Goal: Use online tool/utility: Utilize a website feature to perform a specific function

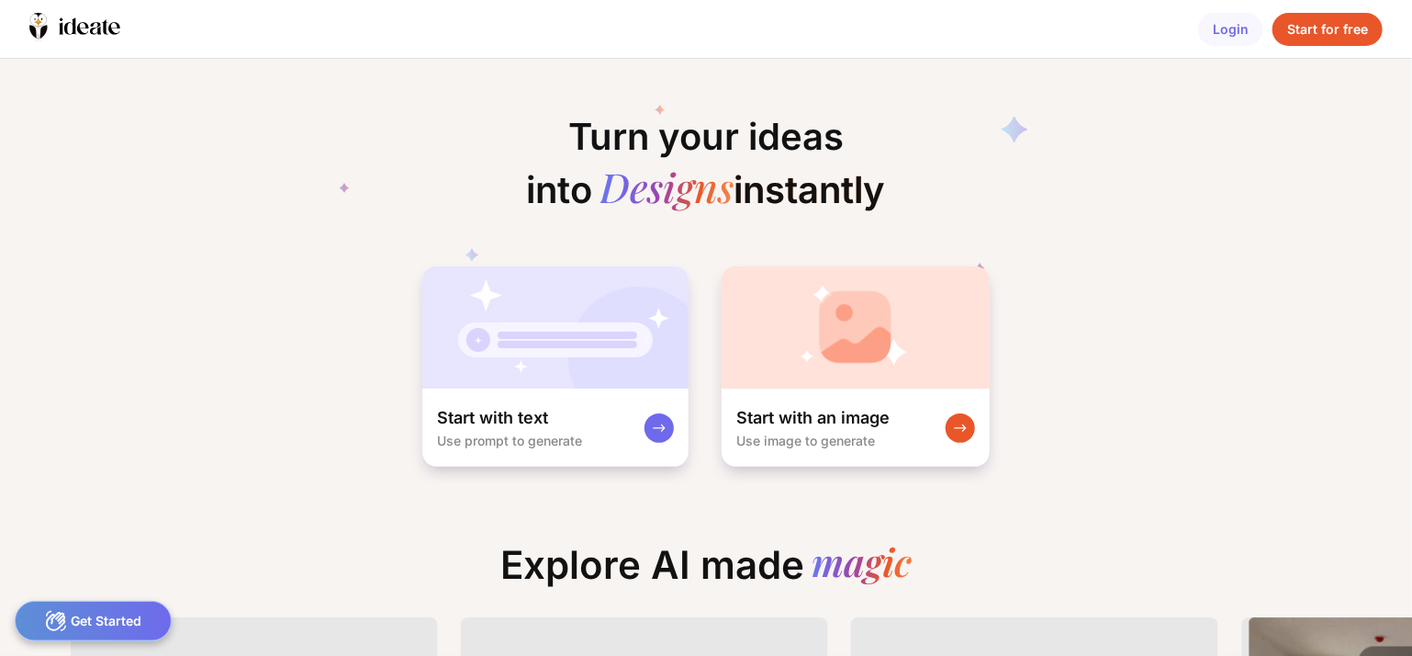
click at [784, 380] on img at bounding box center [856, 327] width 268 height 122
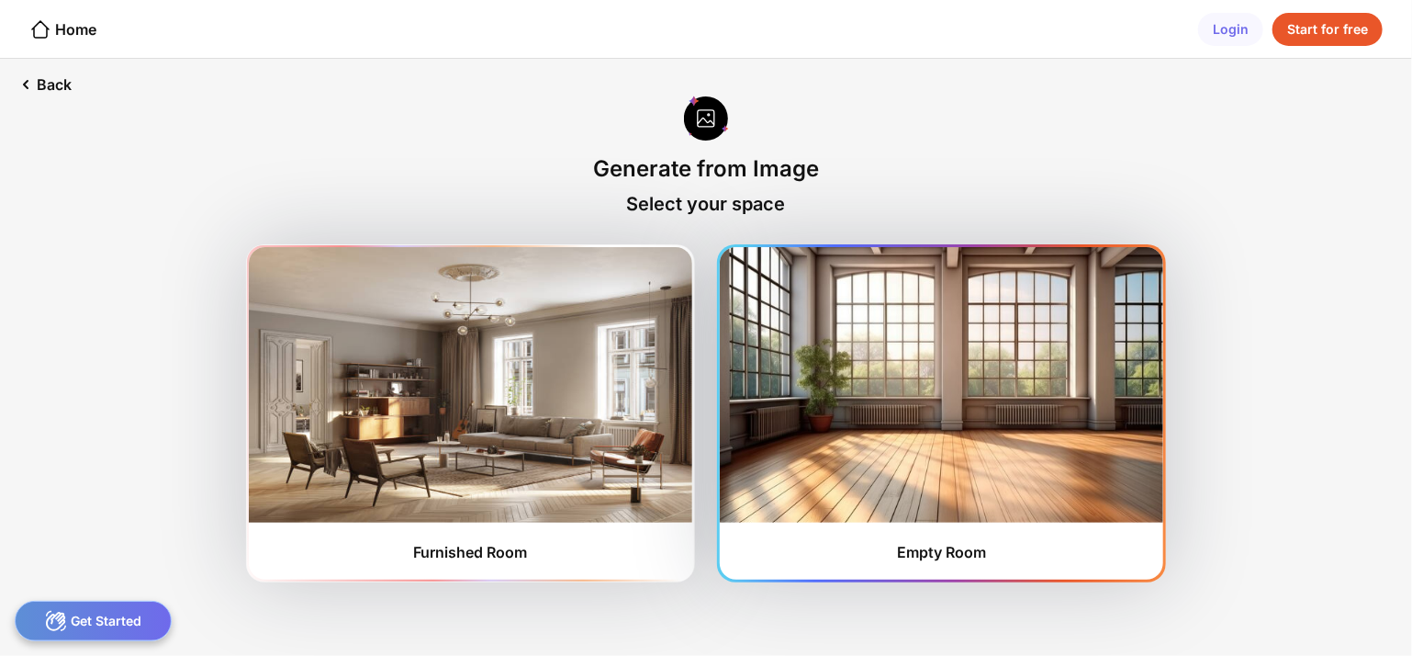
click at [974, 373] on img at bounding box center [942, 384] width 444 height 275
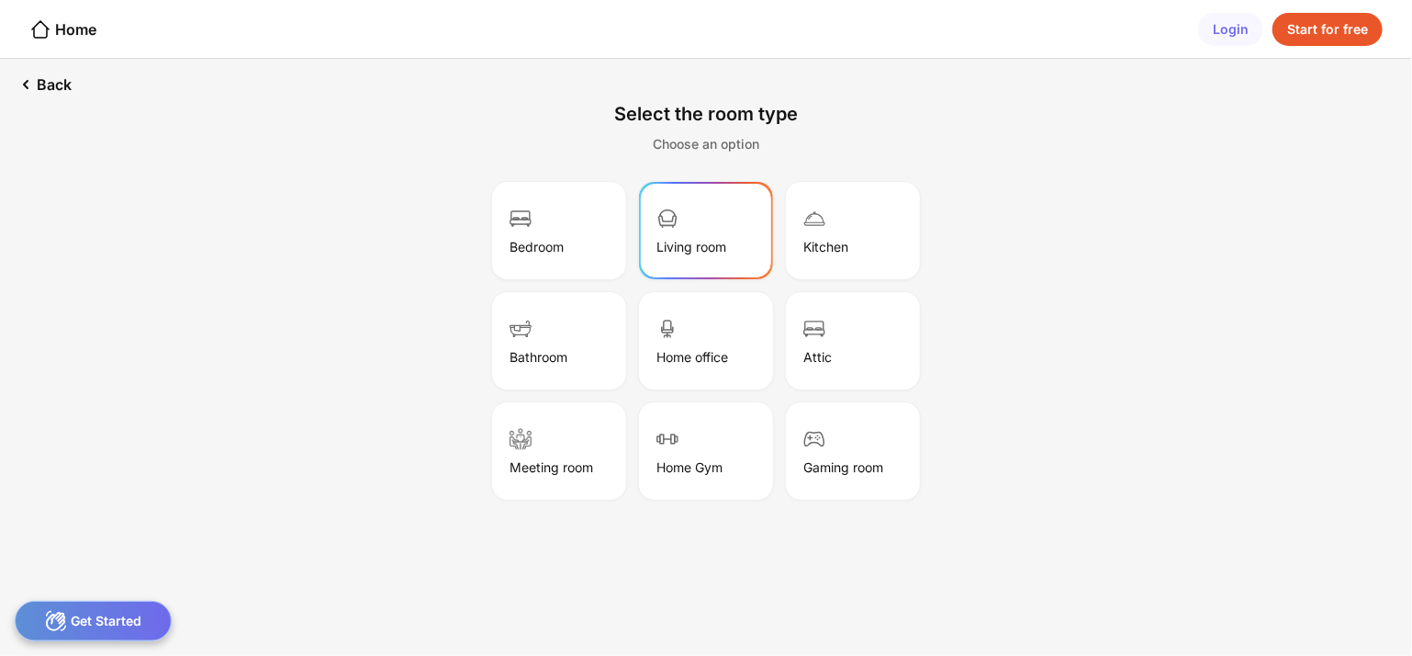
click at [695, 243] on div "Living room" at bounding box center [692, 247] width 70 height 16
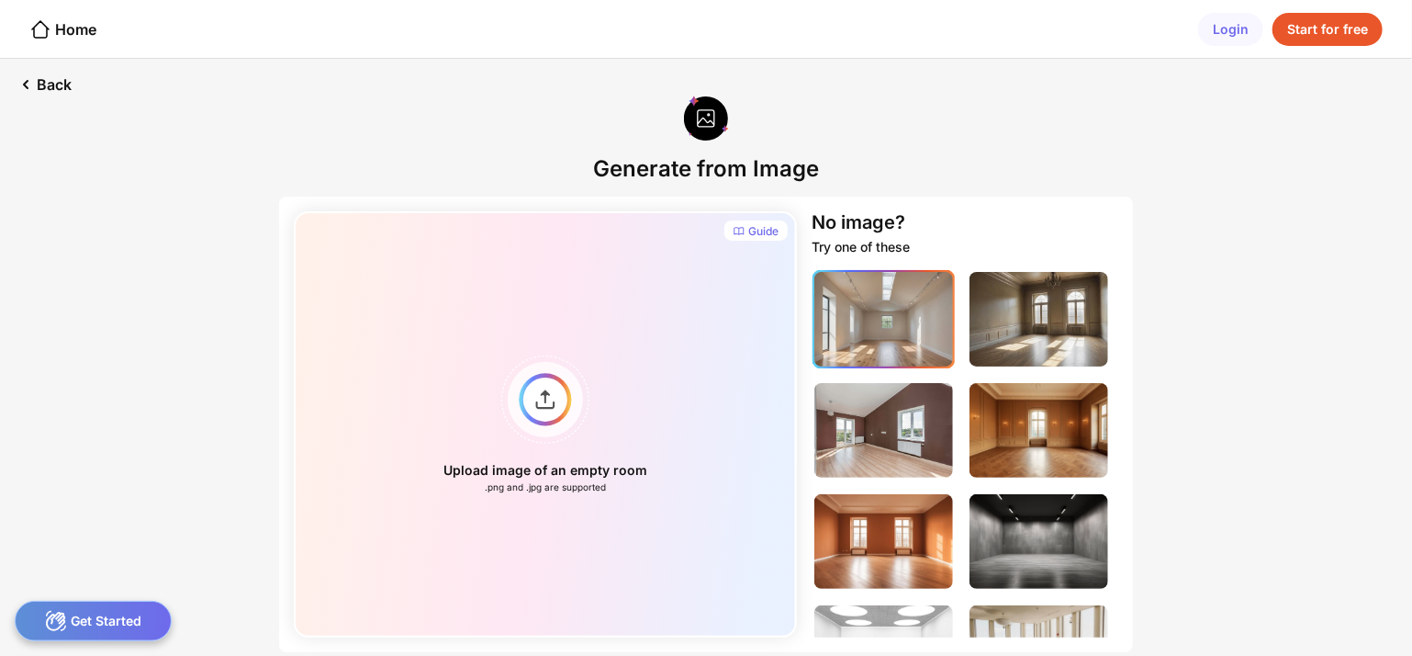
click at [904, 339] on img at bounding box center [883, 319] width 139 height 95
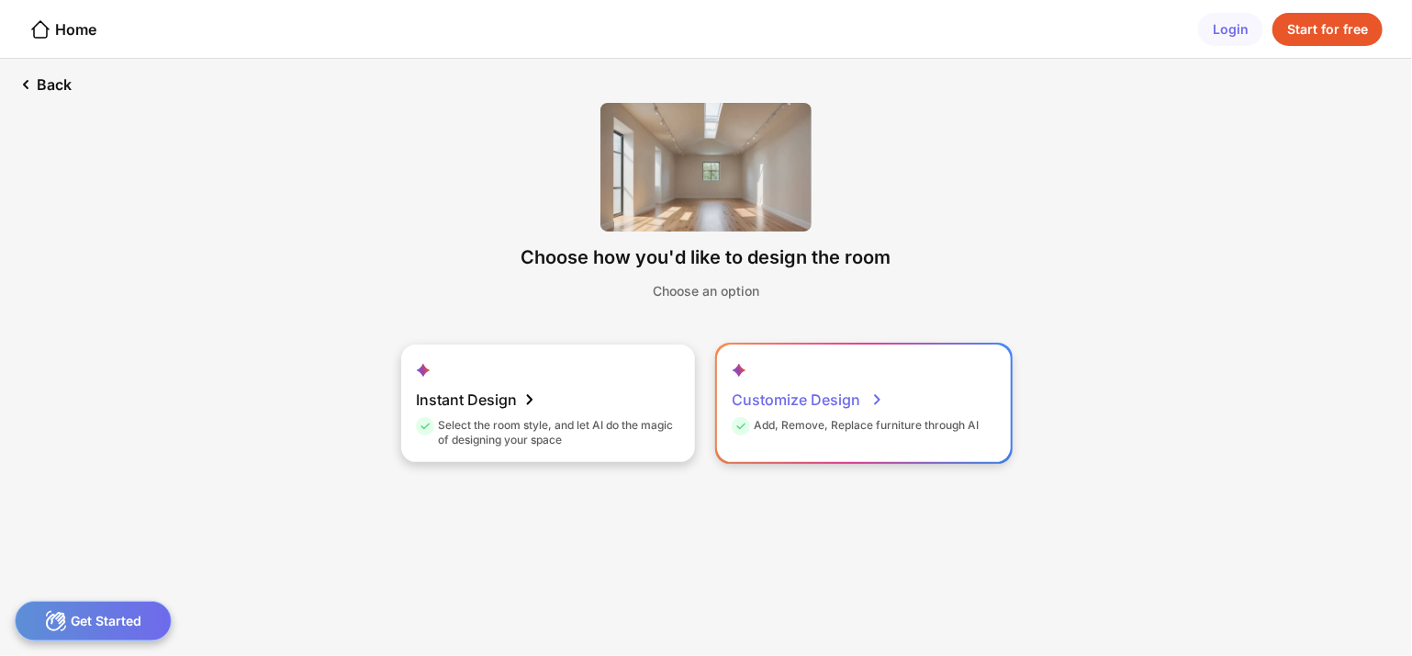
click at [781, 405] on div "Customize Design" at bounding box center [808, 399] width 152 height 37
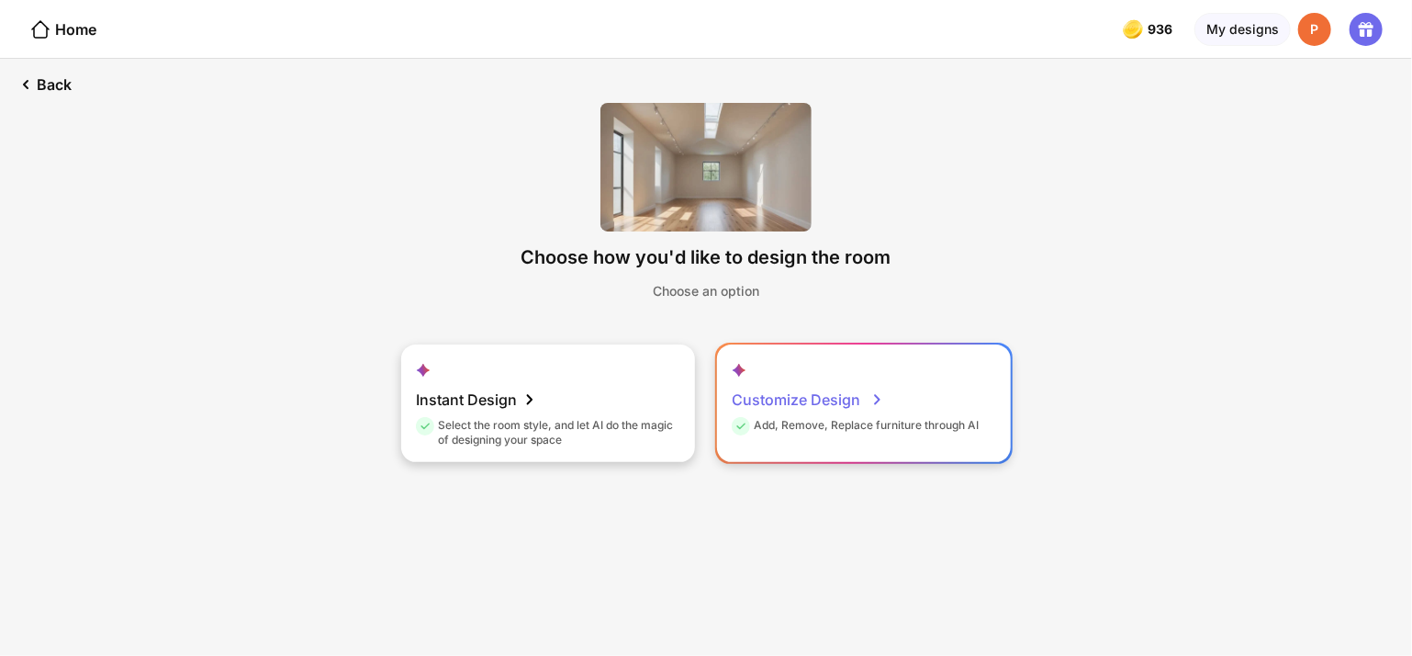
click at [810, 398] on div "Customize Design" at bounding box center [808, 399] width 152 height 37
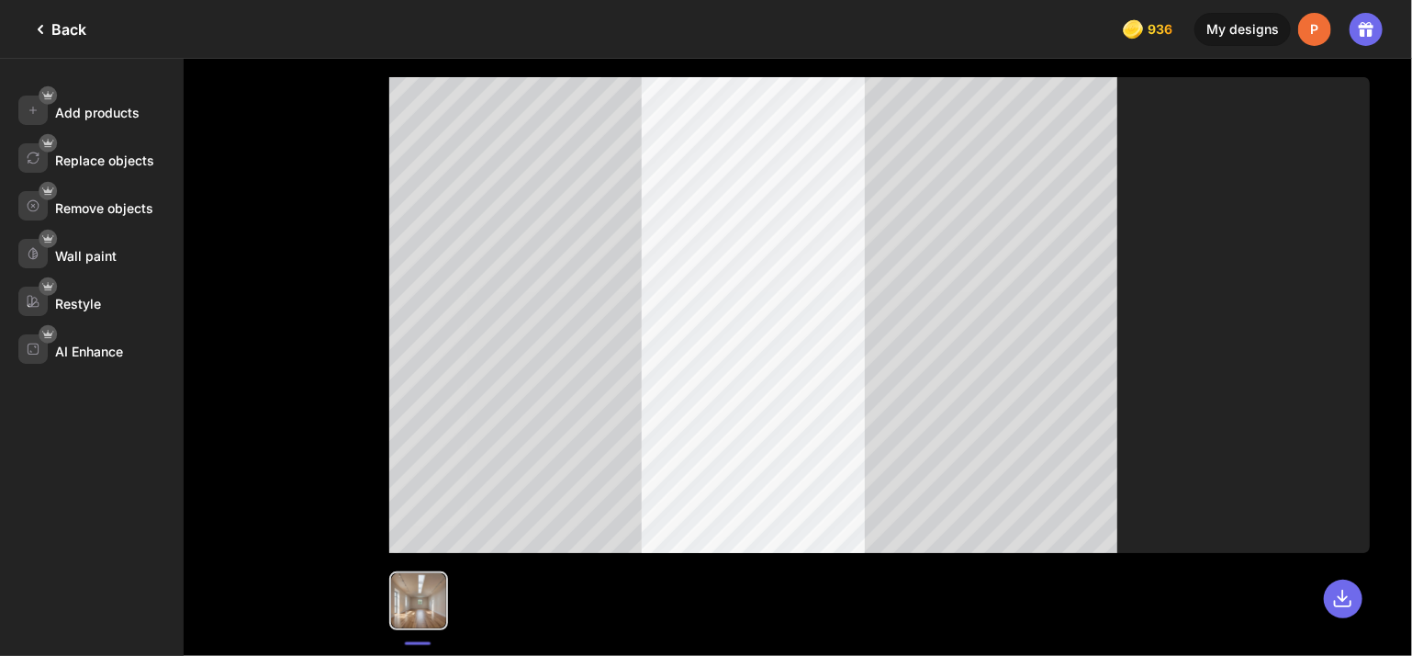
click at [44, 30] on icon at bounding box center [40, 29] width 22 height 22
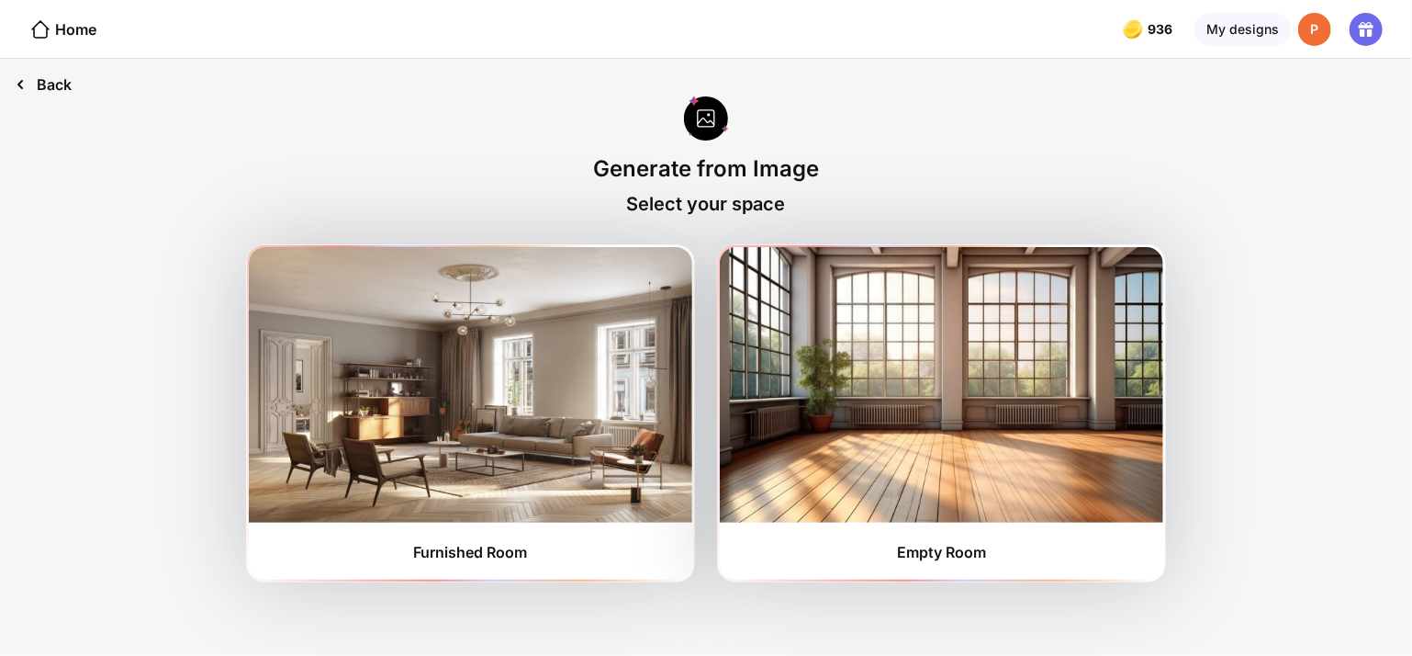
click at [29, 73] on icon at bounding box center [20, 84] width 22 height 22
click at [70, 32] on div "Home" at bounding box center [62, 29] width 67 height 22
